Goal: Task Accomplishment & Management: Use online tool/utility

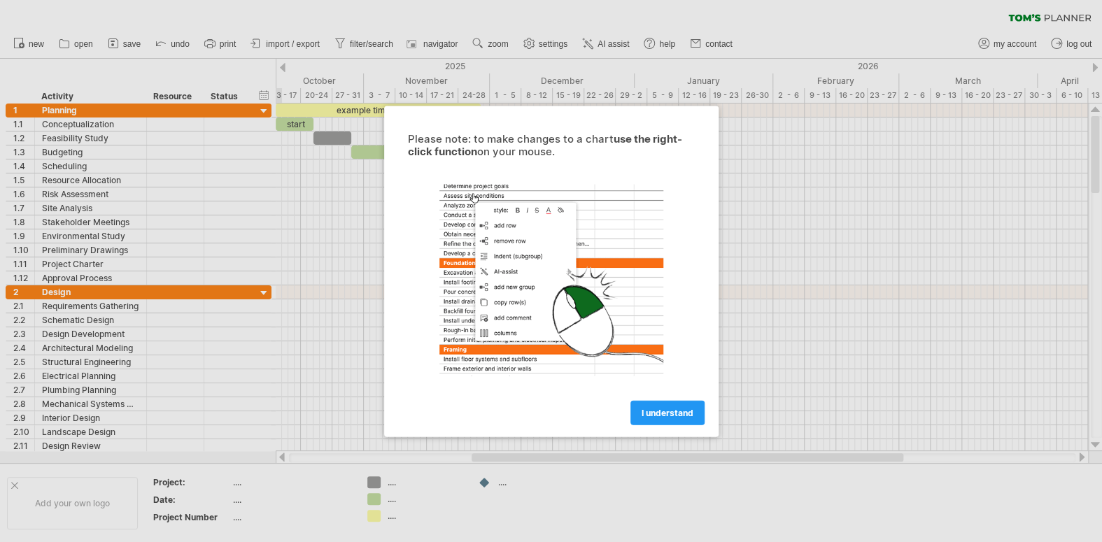
click at [303, 349] on div at bounding box center [551, 271] width 1102 height 542
click at [334, 406] on div at bounding box center [551, 271] width 1102 height 542
click at [681, 407] on span "I understand" at bounding box center [668, 412] width 52 height 10
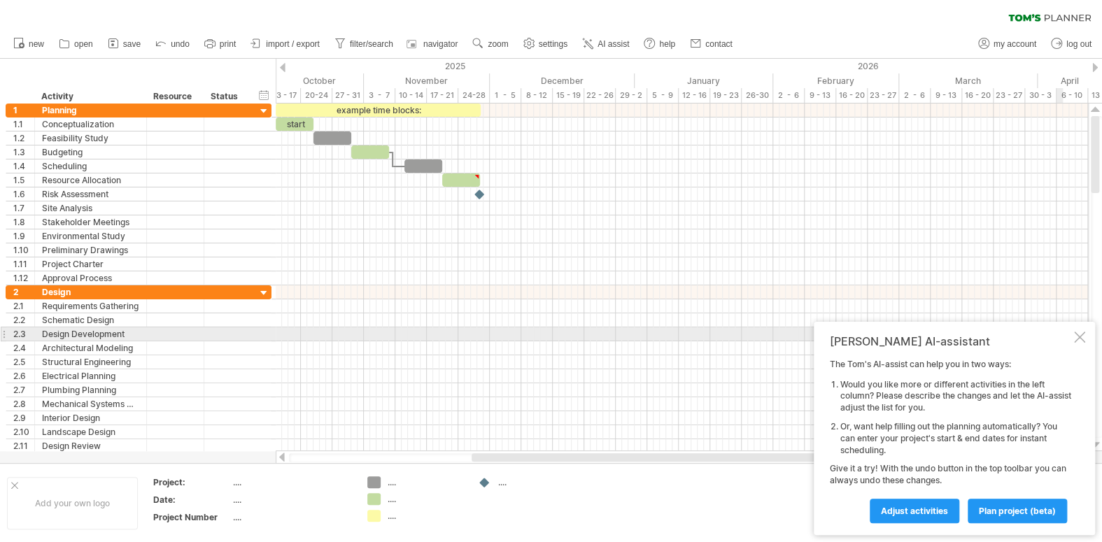
click at [1082, 336] on div at bounding box center [1079, 337] width 11 height 11
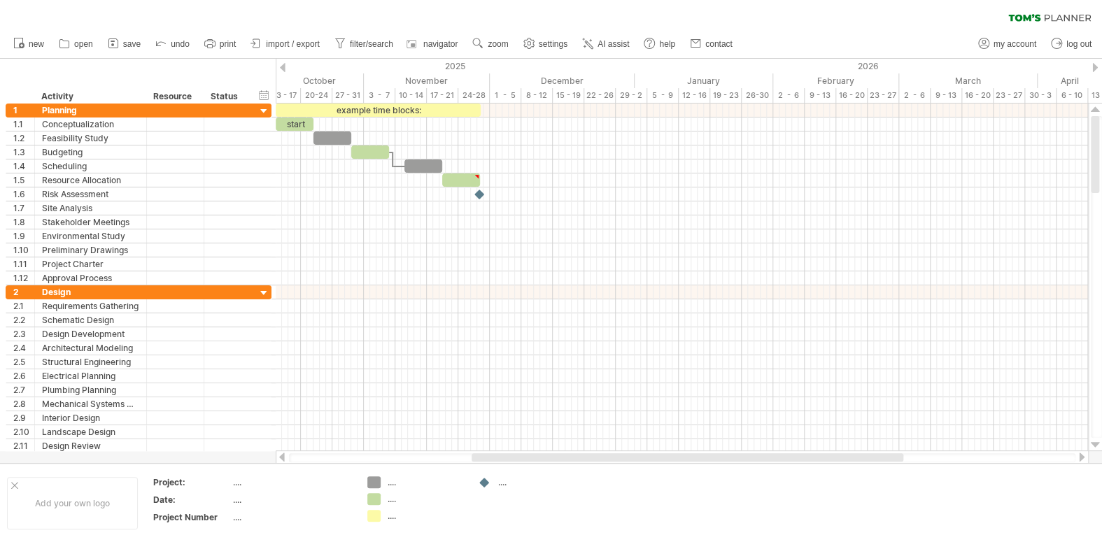
click at [129, 43] on span "save" at bounding box center [131, 44] width 17 height 10
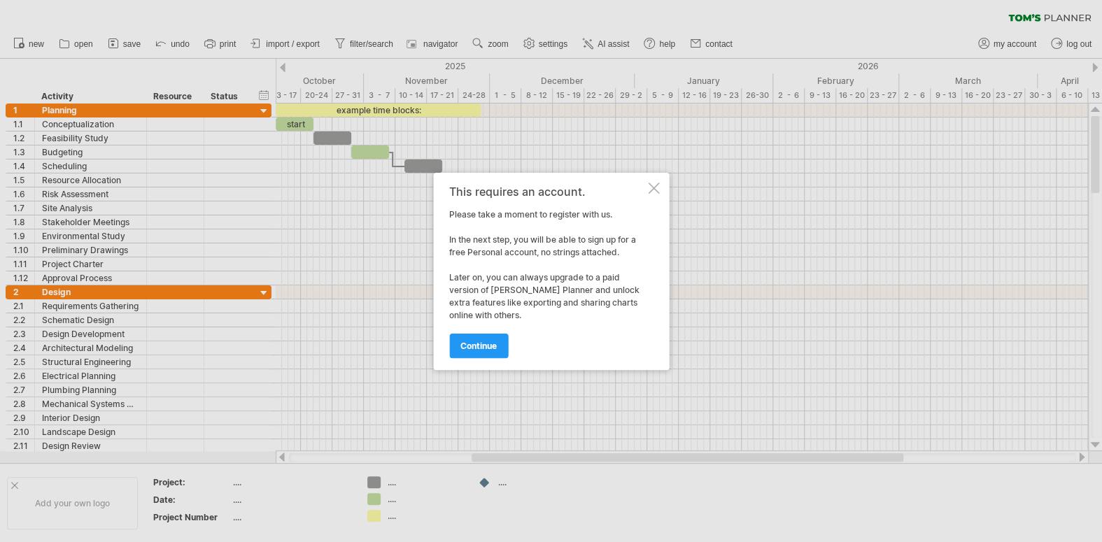
click at [655, 190] on div at bounding box center [653, 188] width 11 height 11
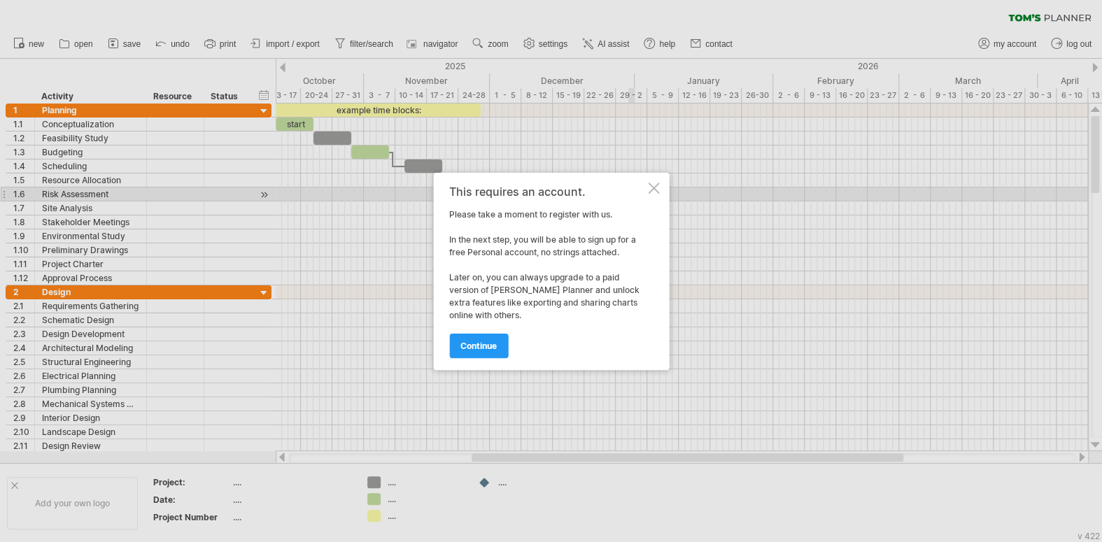
click at [657, 186] on div at bounding box center [653, 188] width 11 height 11
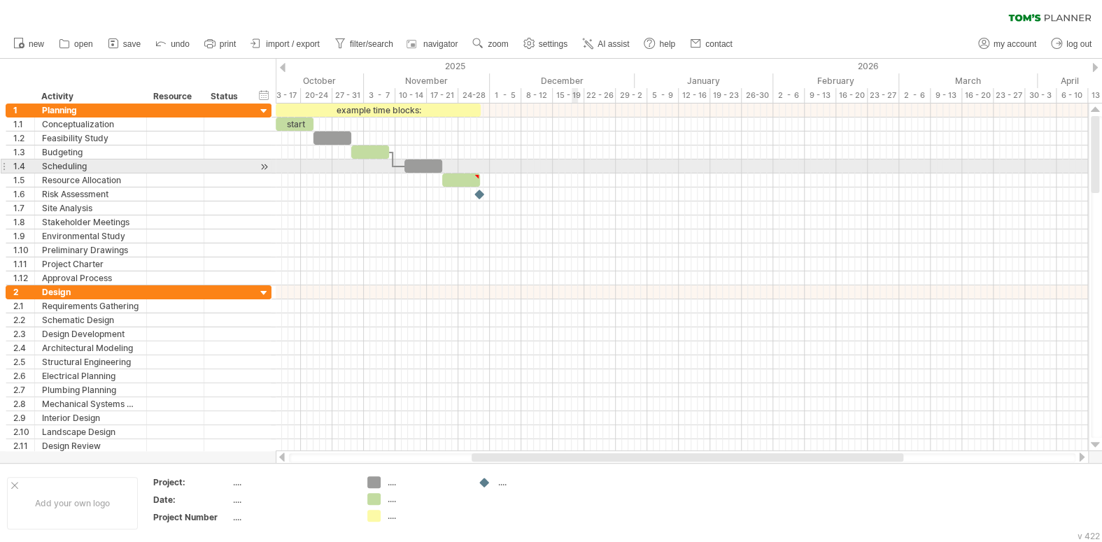
click at [575, 167] on div at bounding box center [682, 167] width 813 height 14
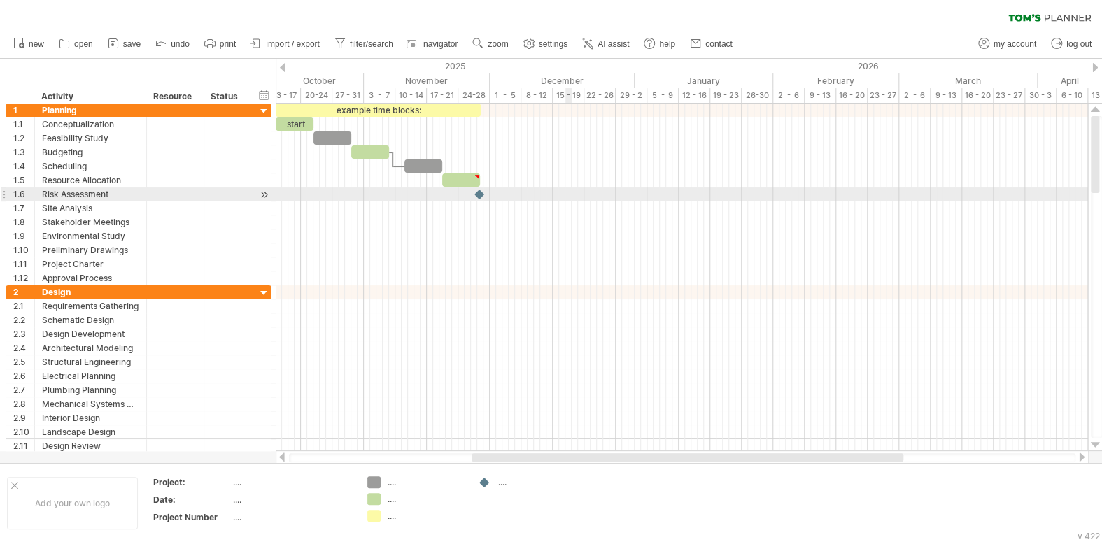
click at [568, 190] on div at bounding box center [682, 195] width 813 height 14
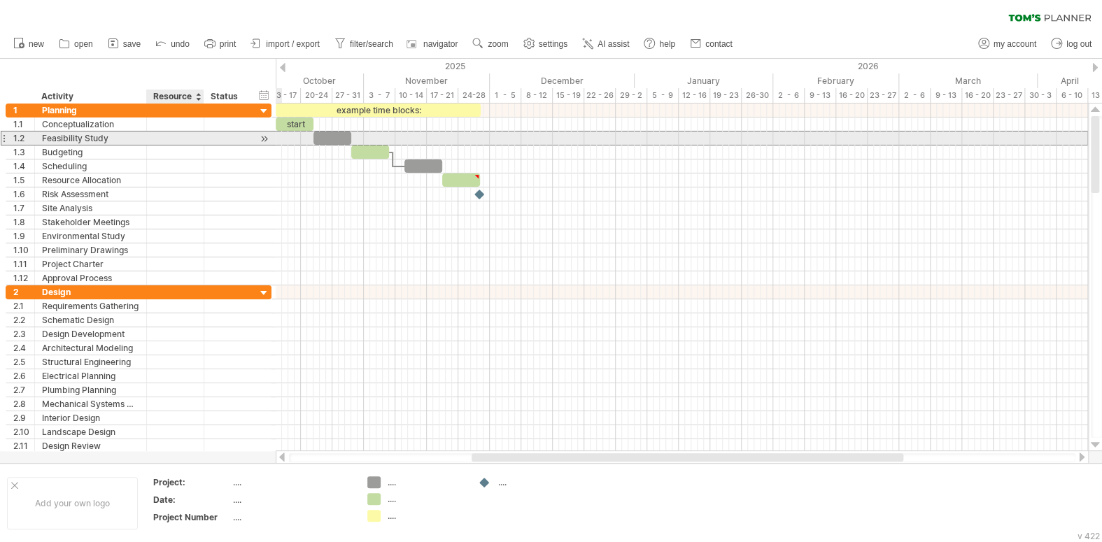
click at [174, 139] on div at bounding box center [175, 138] width 43 height 13
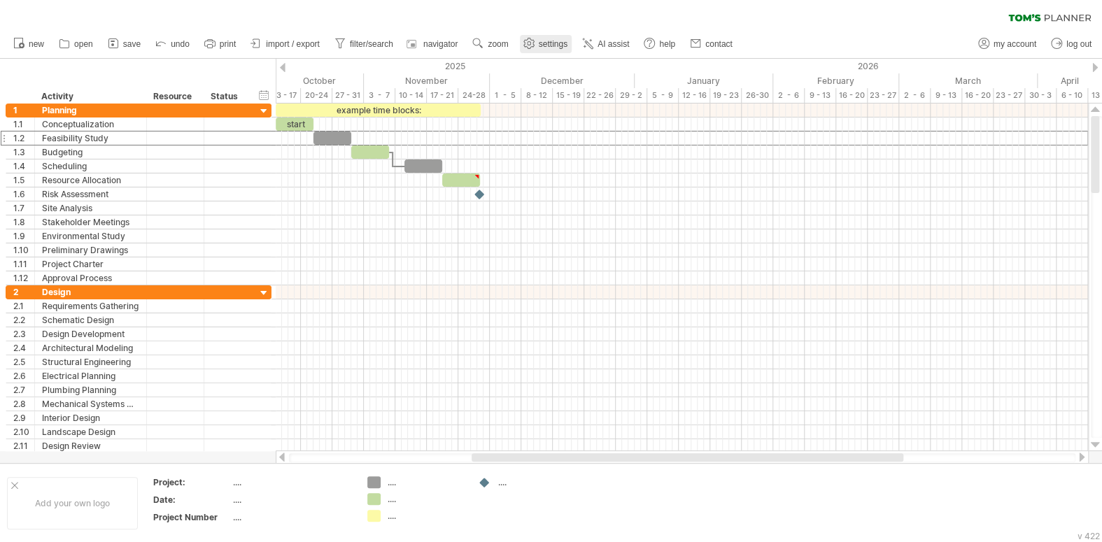
click at [559, 45] on span "settings" at bounding box center [553, 44] width 29 height 10
select select "*"
select select "**"
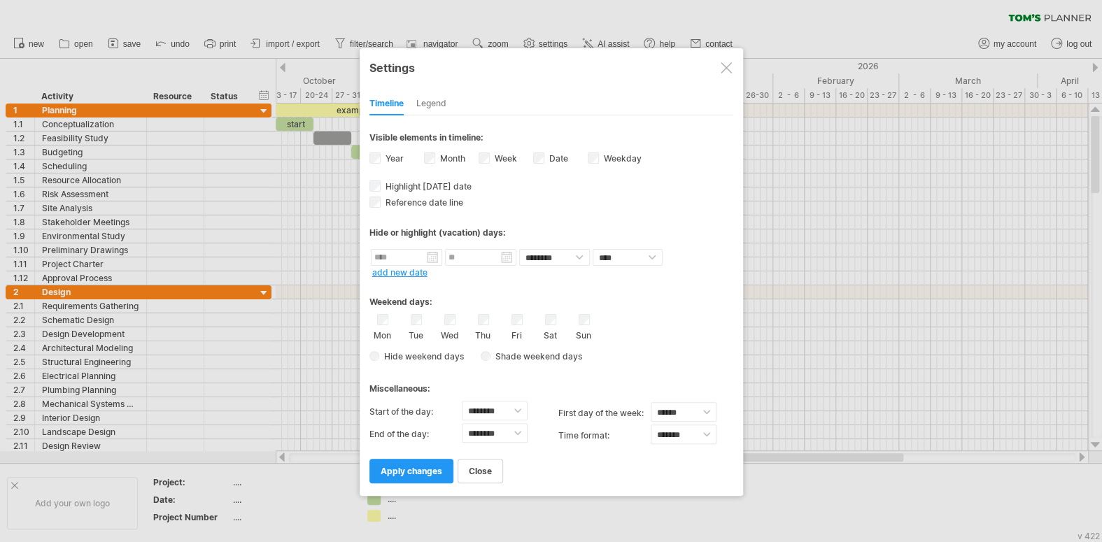
click at [725, 72] on div at bounding box center [726, 67] width 11 height 11
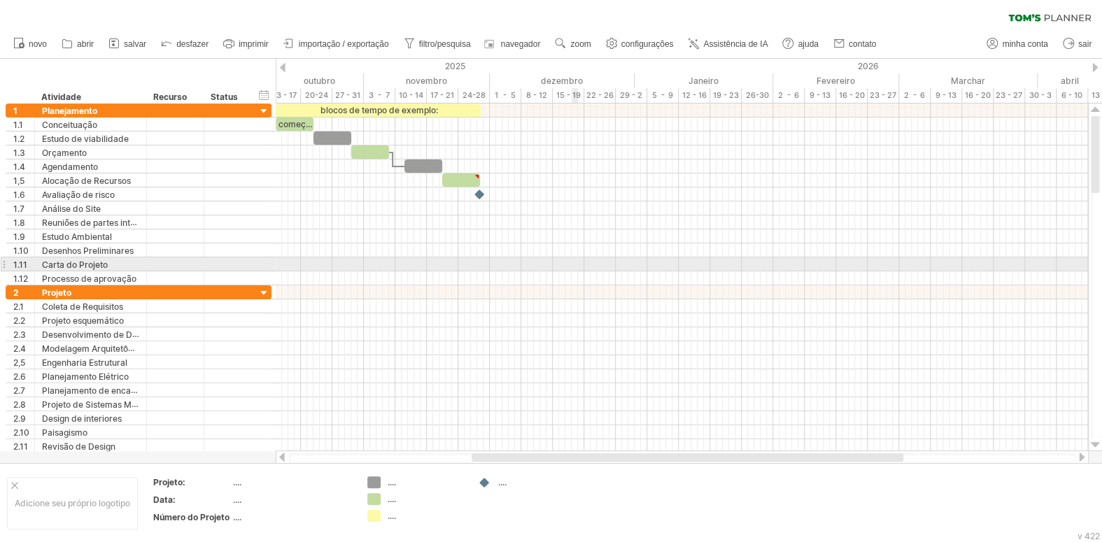
click at [575, 276] on div at bounding box center [682, 279] width 813 height 14
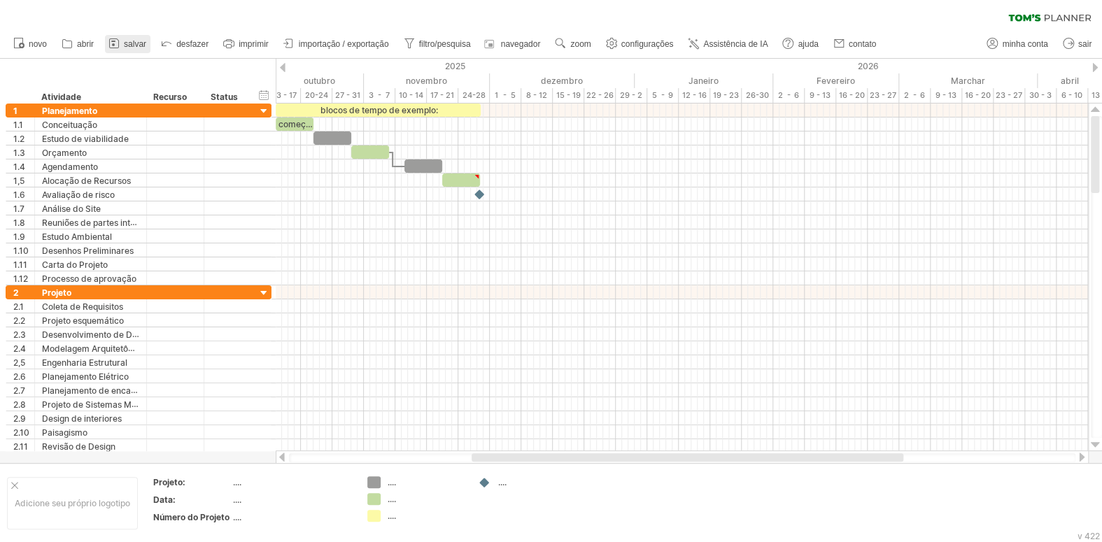
click at [124, 43] on font "salvar" at bounding box center [135, 44] width 22 height 10
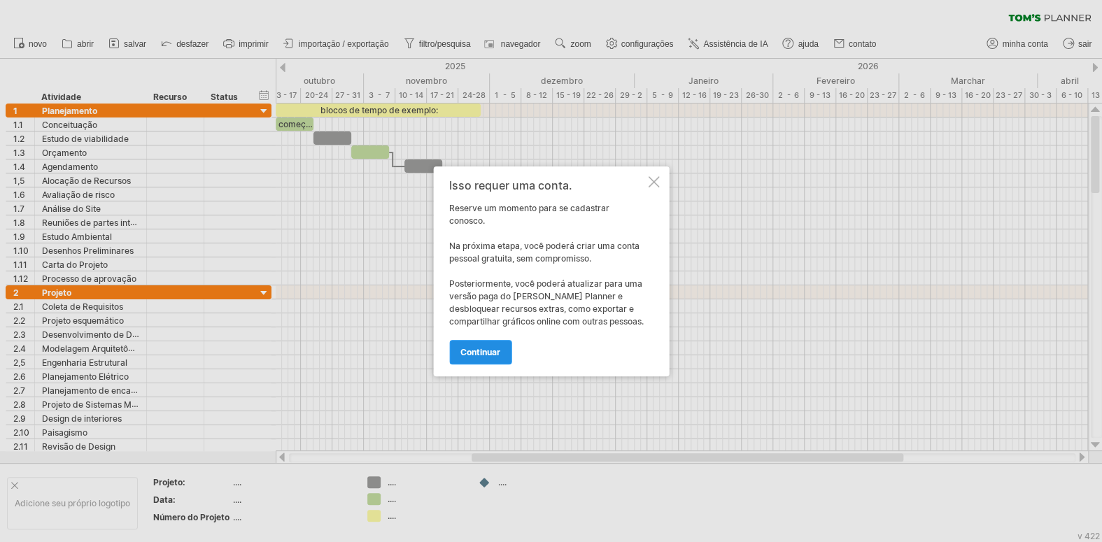
click at [467, 354] on font "continuar" at bounding box center [481, 352] width 40 height 10
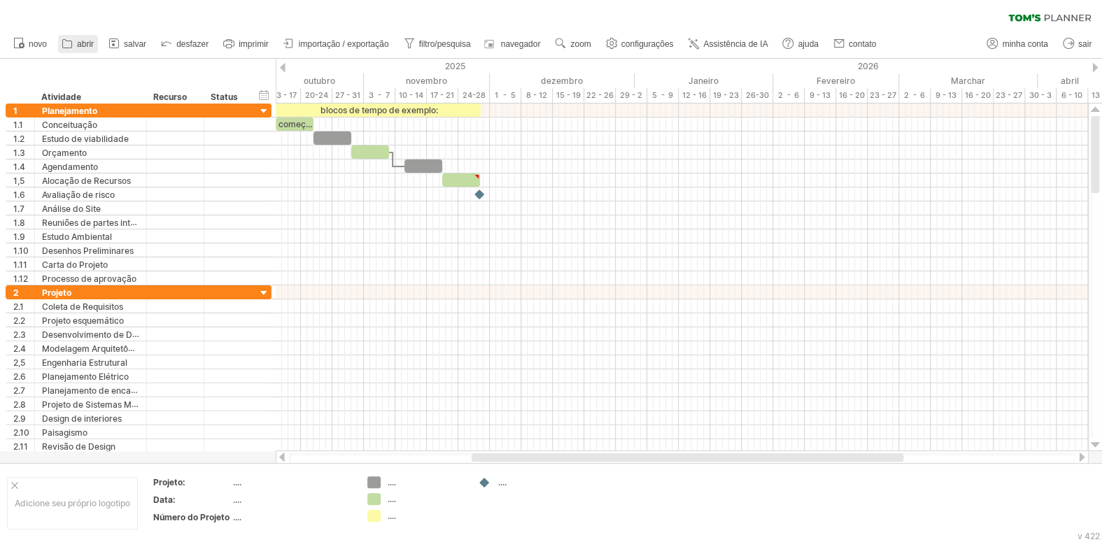
click at [73, 45] on icon at bounding box center [67, 43] width 14 height 14
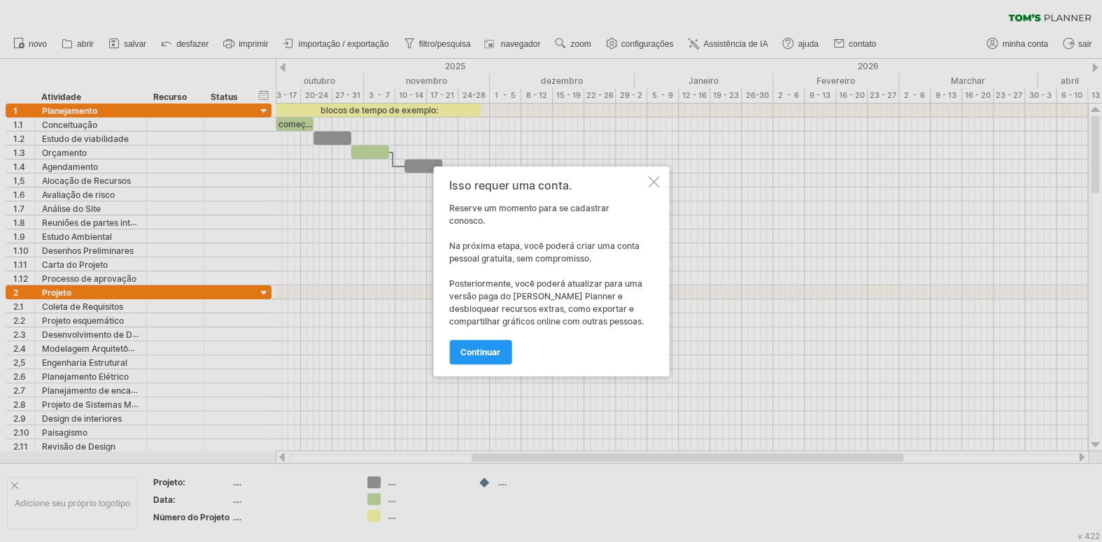
click at [655, 180] on div at bounding box center [653, 181] width 11 height 11
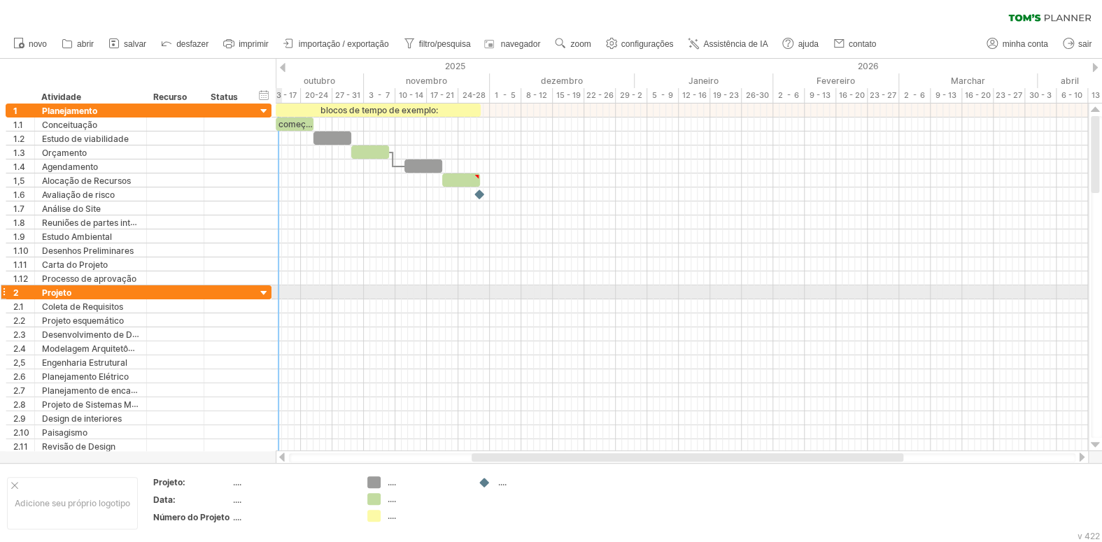
click at [267, 289] on div at bounding box center [264, 293] width 13 height 13
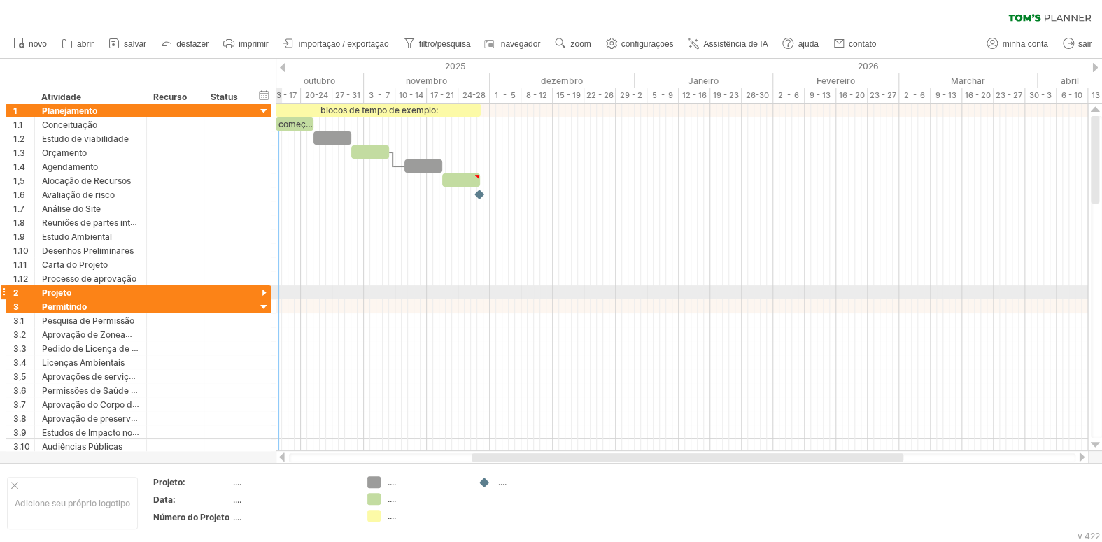
click at [267, 289] on div at bounding box center [264, 293] width 13 height 13
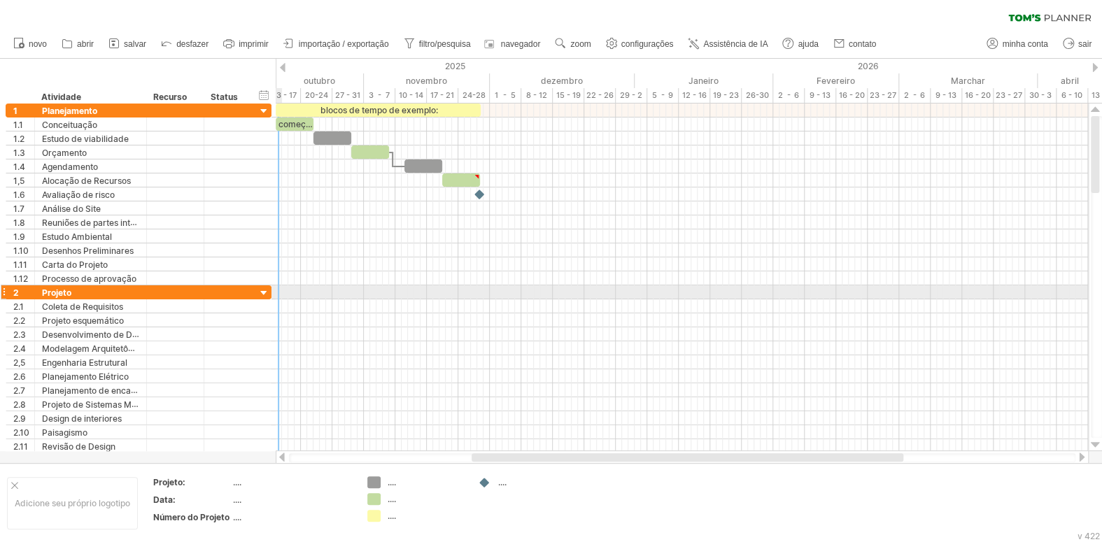
click at [267, 289] on div at bounding box center [264, 293] width 13 height 13
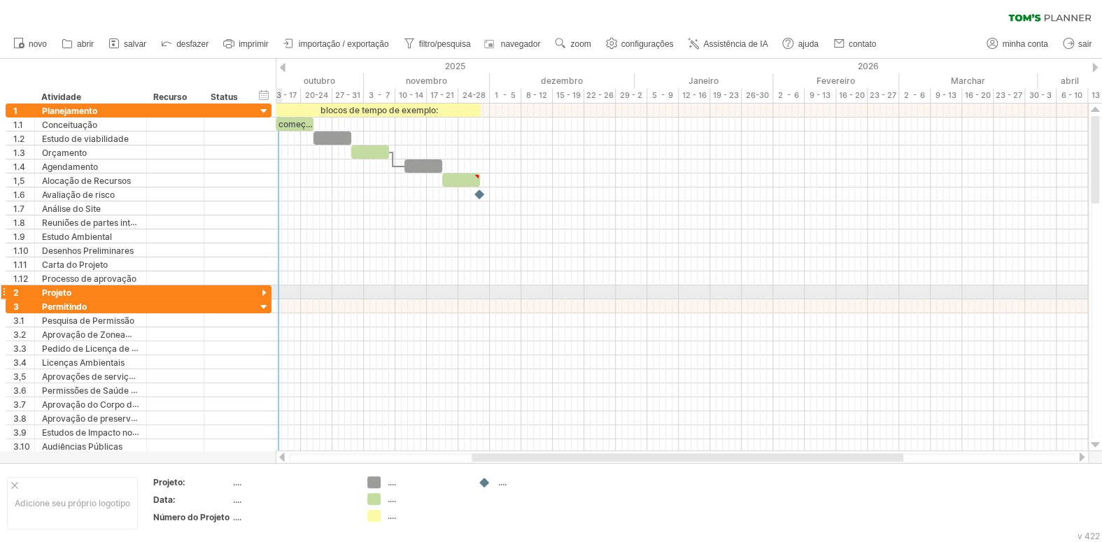
click at [267, 289] on div at bounding box center [264, 293] width 13 height 13
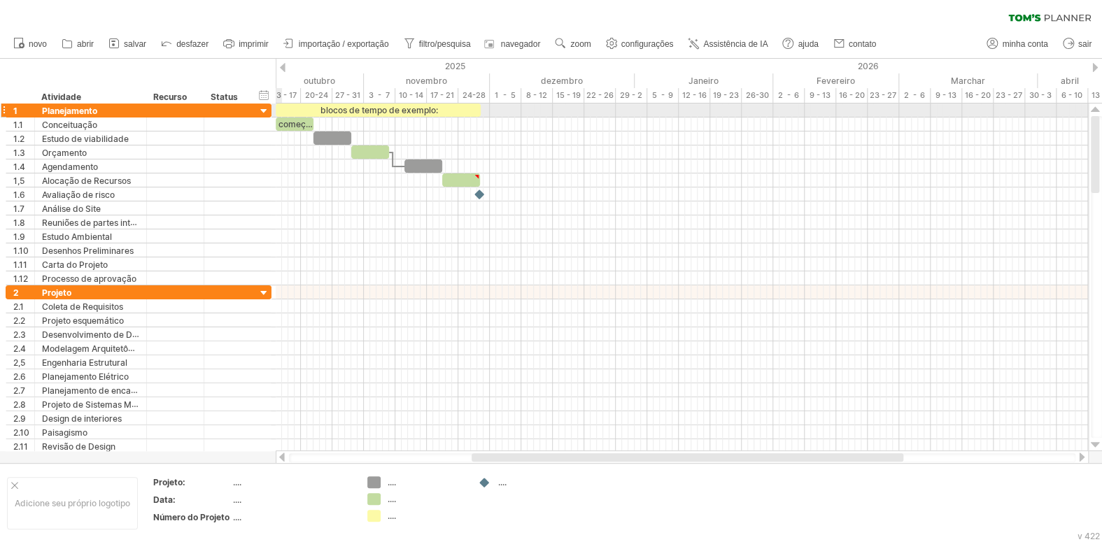
click at [261, 111] on div at bounding box center [264, 111] width 13 height 13
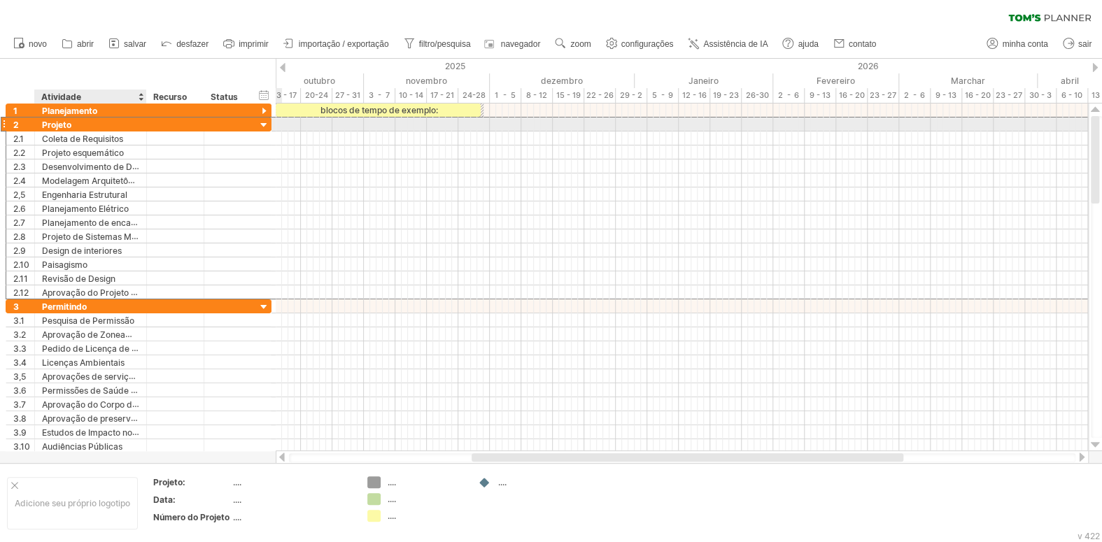
click at [50, 122] on font "Projeto" at bounding box center [56, 125] width 29 height 10
click at [5, 120] on div at bounding box center [4, 124] width 6 height 15
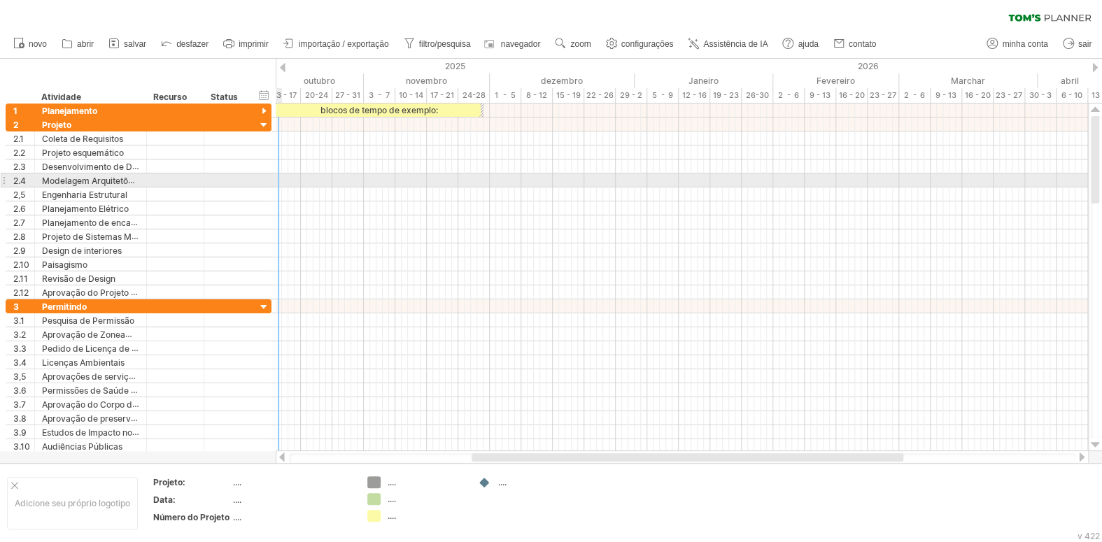
click at [280, 177] on div at bounding box center [682, 181] width 813 height 14
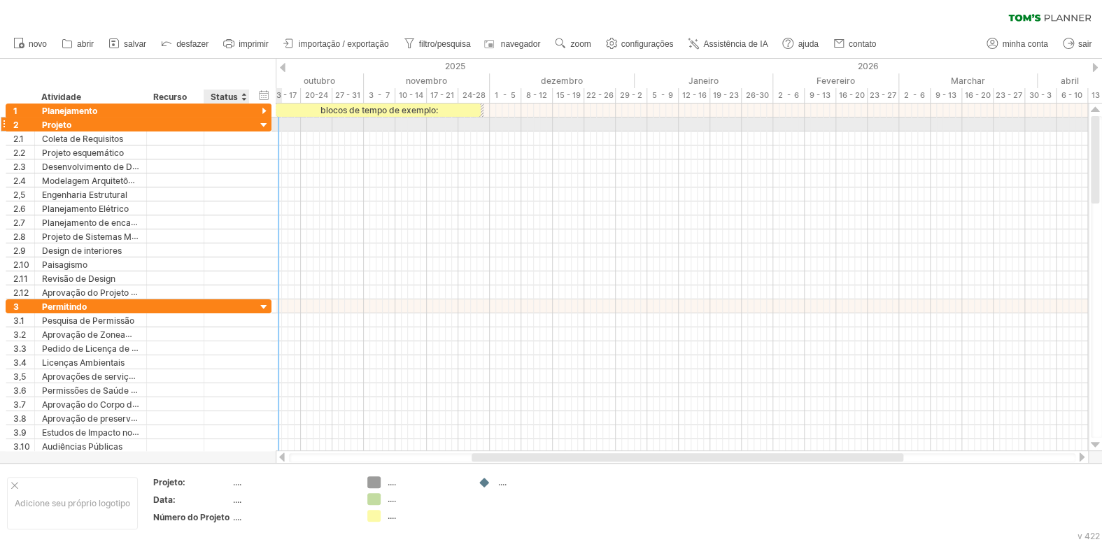
click at [263, 120] on div at bounding box center [264, 125] width 13 height 13
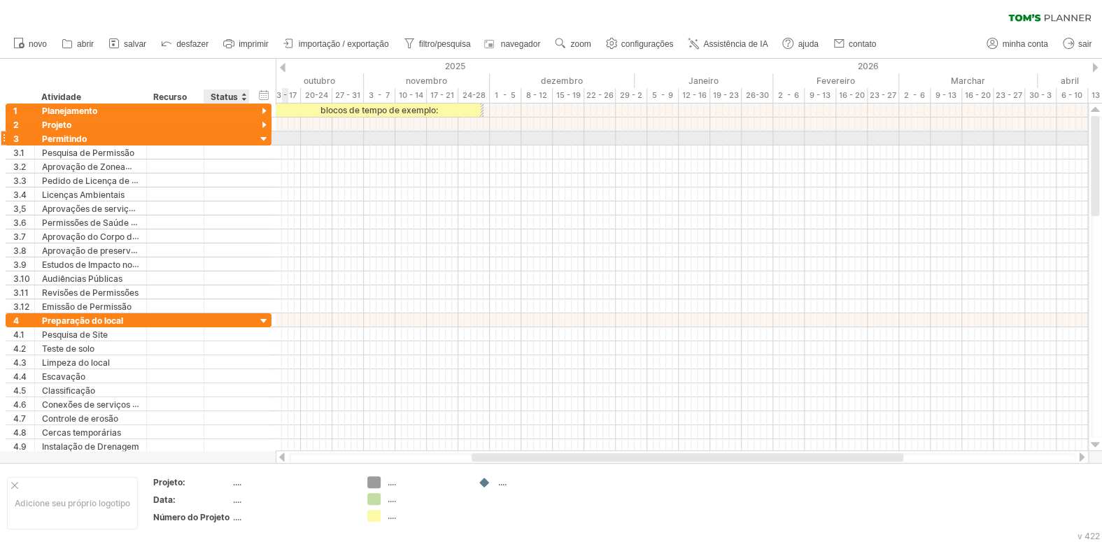
click at [260, 137] on div at bounding box center [264, 139] width 13 height 13
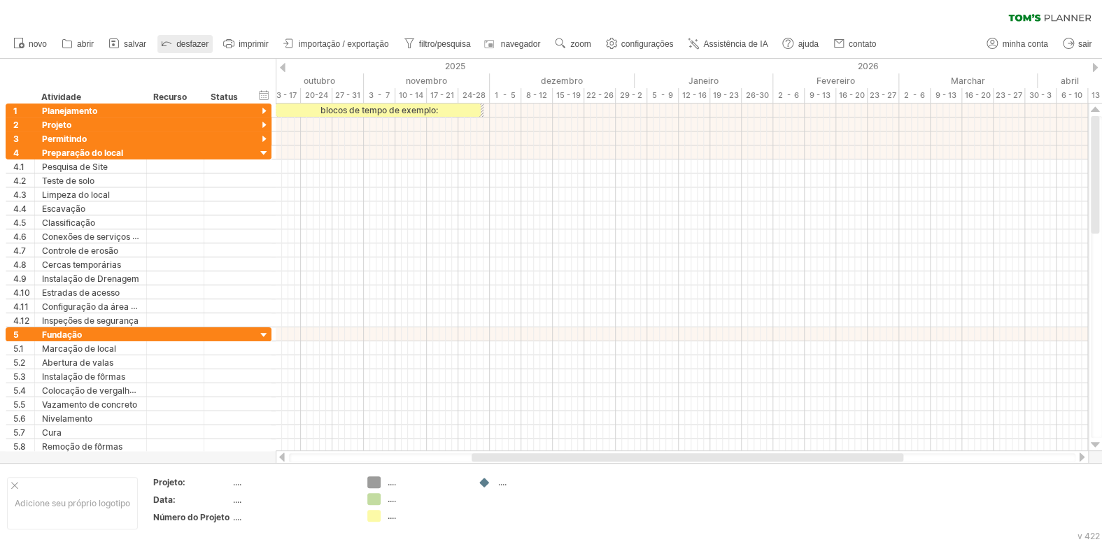
click at [187, 44] on font "desfazer" at bounding box center [192, 44] width 32 height 10
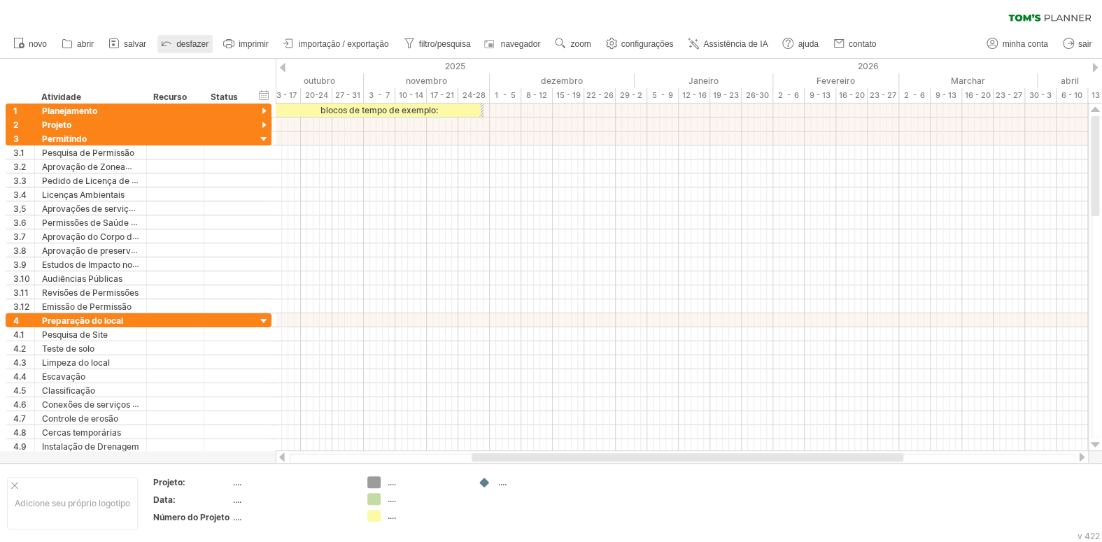
click at [187, 44] on font "desfazer" at bounding box center [192, 44] width 32 height 10
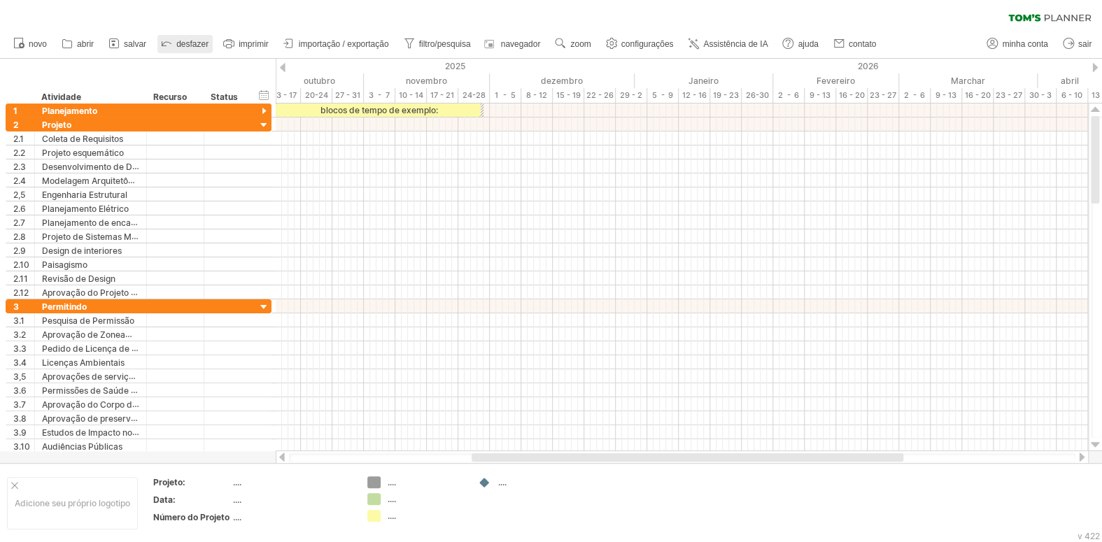
click at [187, 44] on font "desfazer" at bounding box center [192, 44] width 32 height 10
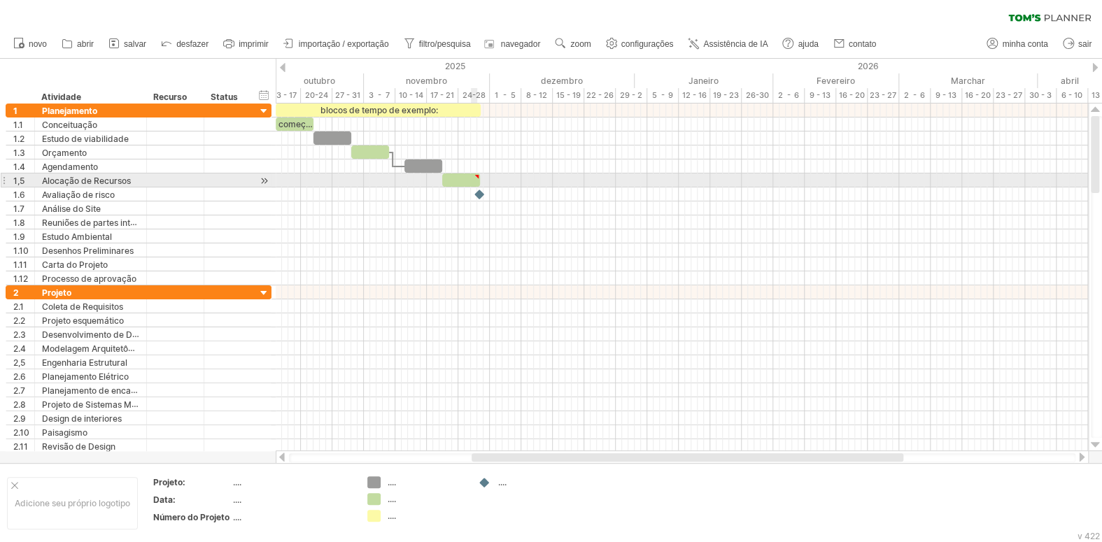
type textarea "**********"
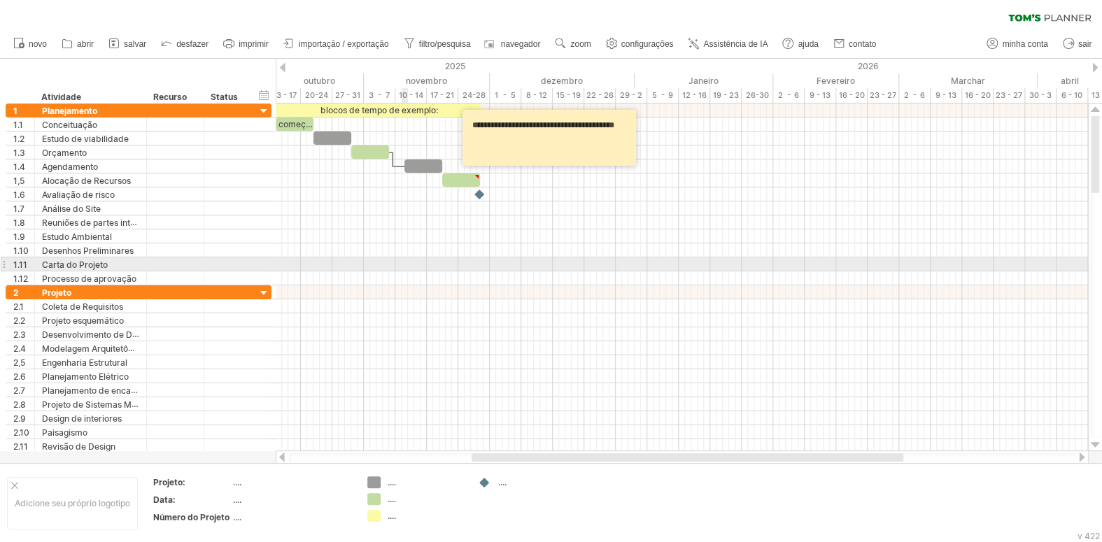
click at [407, 265] on div at bounding box center [682, 265] width 813 height 14
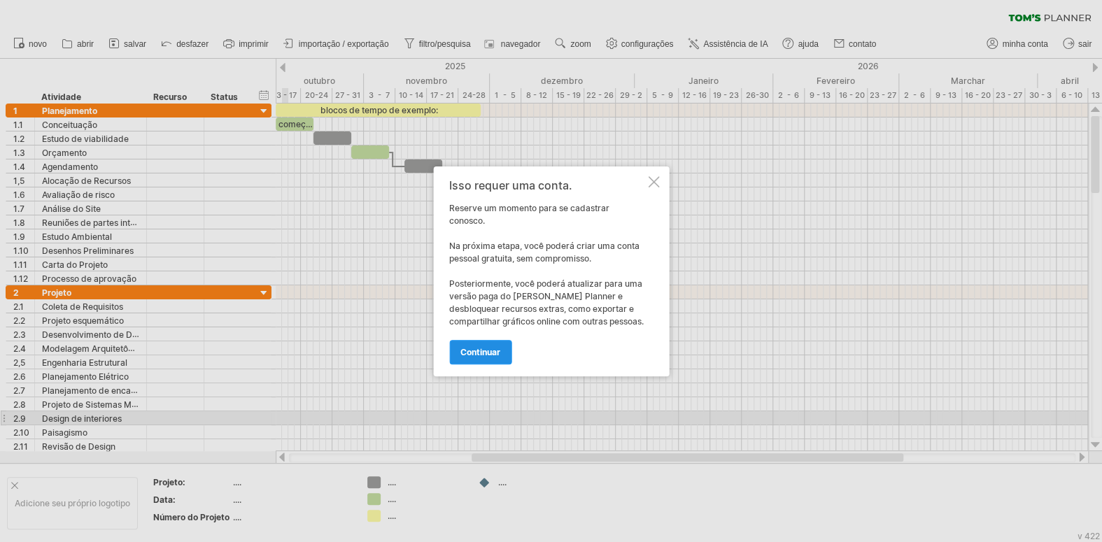
click at [470, 349] on font "continuar" at bounding box center [481, 352] width 40 height 10
